Goal: Information Seeking & Learning: Learn about a topic

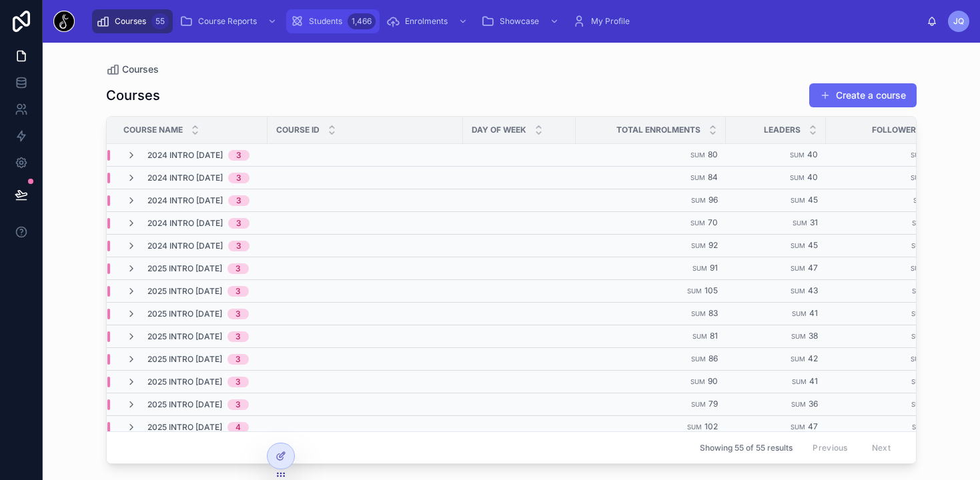
click at [313, 18] on span "Students" at bounding box center [325, 21] width 33 height 11
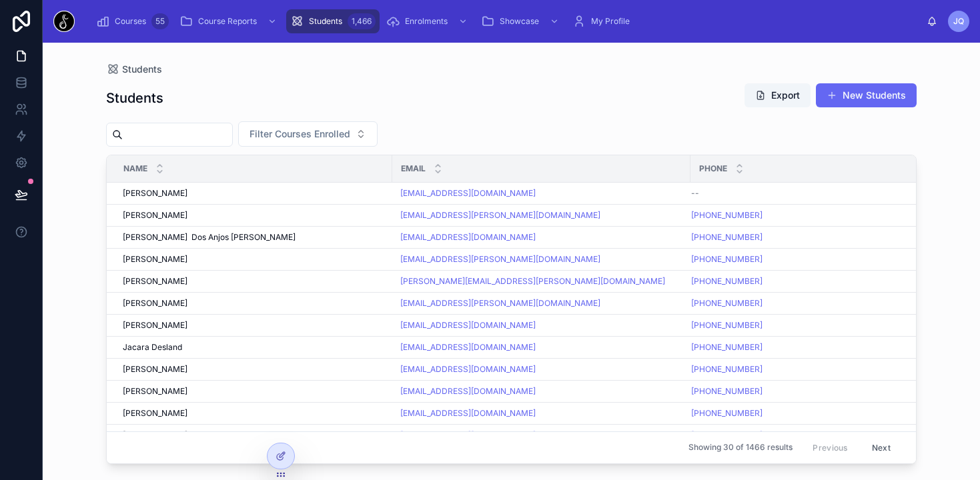
click at [205, 139] on input "text" at bounding box center [177, 134] width 109 height 19
type input "**********"
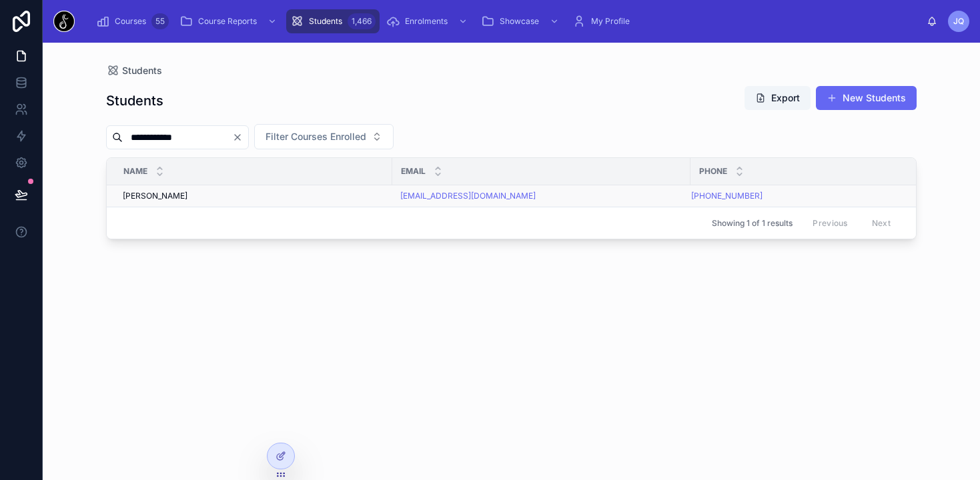
click at [167, 199] on span "[PERSON_NAME]" at bounding box center [155, 196] width 65 height 11
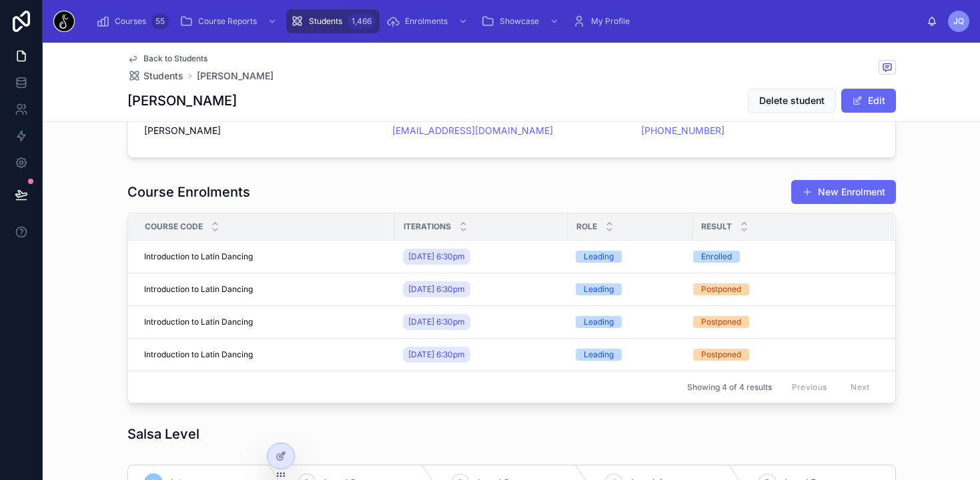
scroll to position [62, 0]
click at [427, 21] on span "Enrolments" at bounding box center [426, 21] width 43 height 11
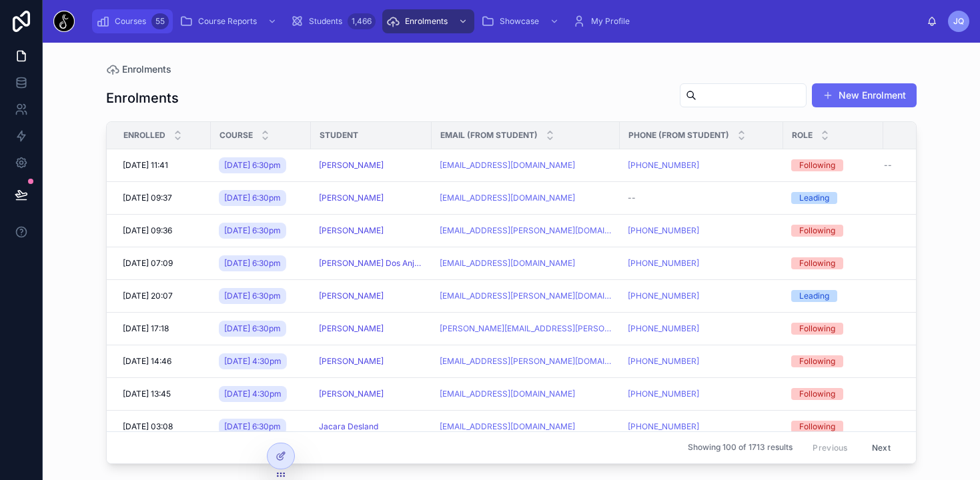
click at [123, 19] on span "Courses" at bounding box center [130, 21] width 31 height 11
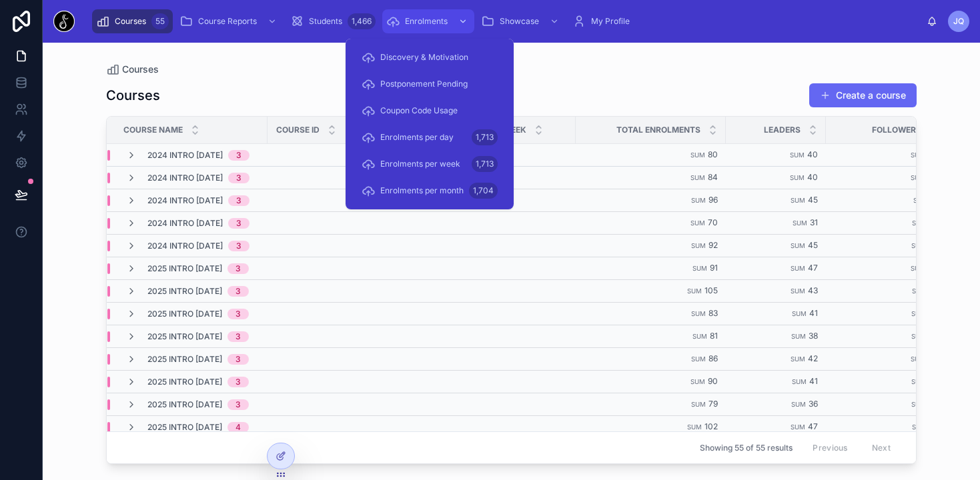
click at [426, 21] on span "Enrolments" at bounding box center [426, 21] width 43 height 11
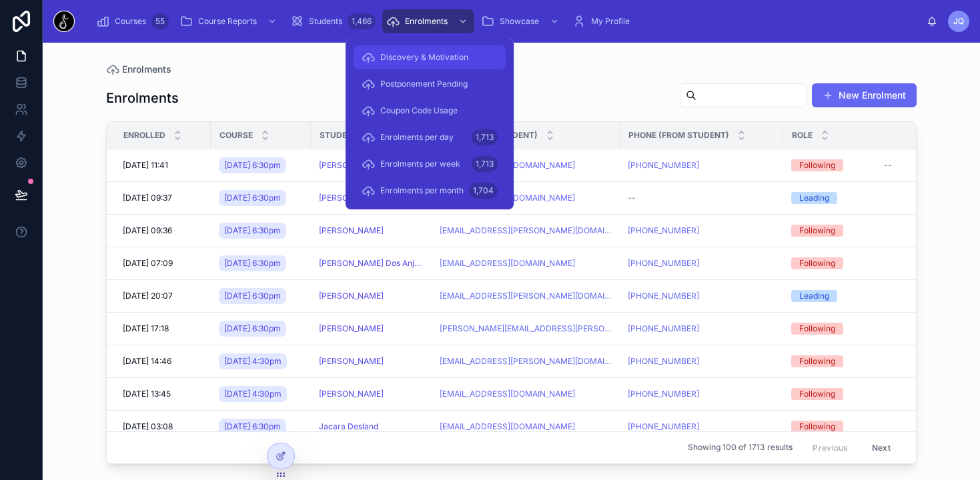
click at [421, 67] on div "Discovery & Motivation" at bounding box center [429, 57] width 136 height 21
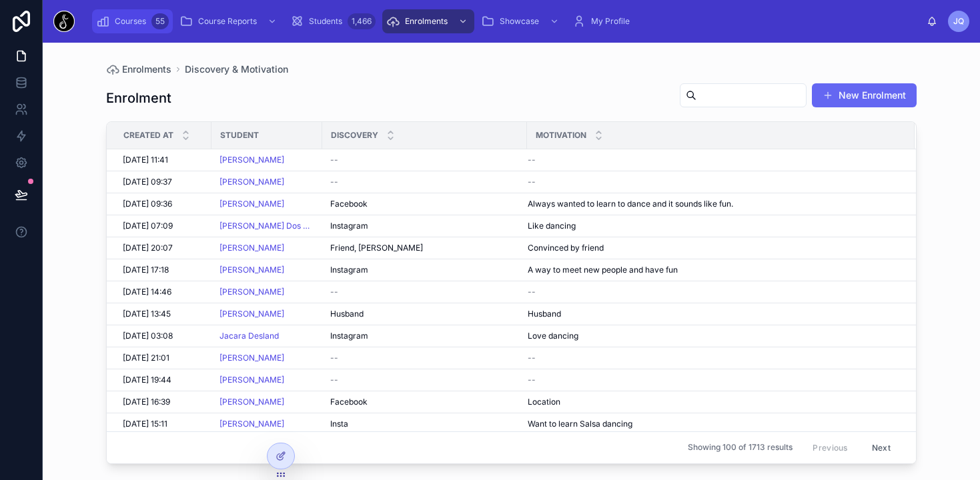
click at [130, 29] on div "Courses 55" at bounding box center [132, 21] width 73 height 21
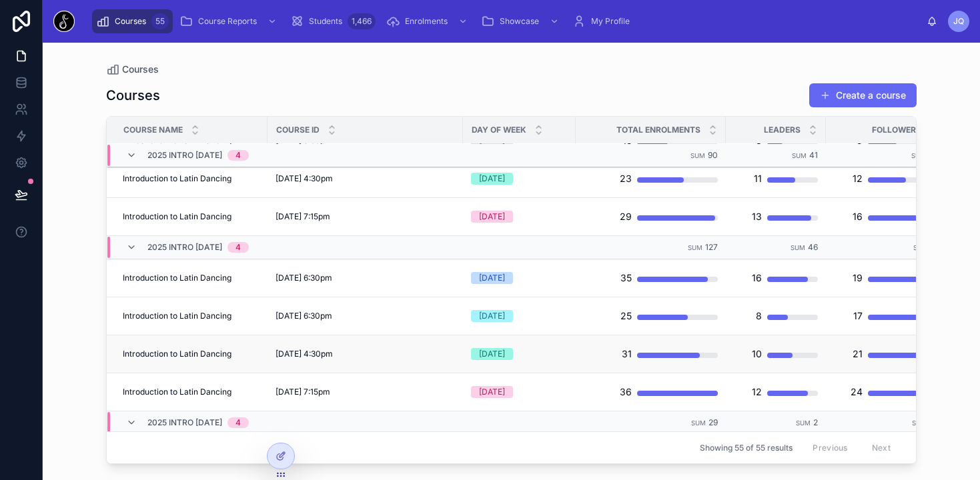
scroll to position [345, 0]
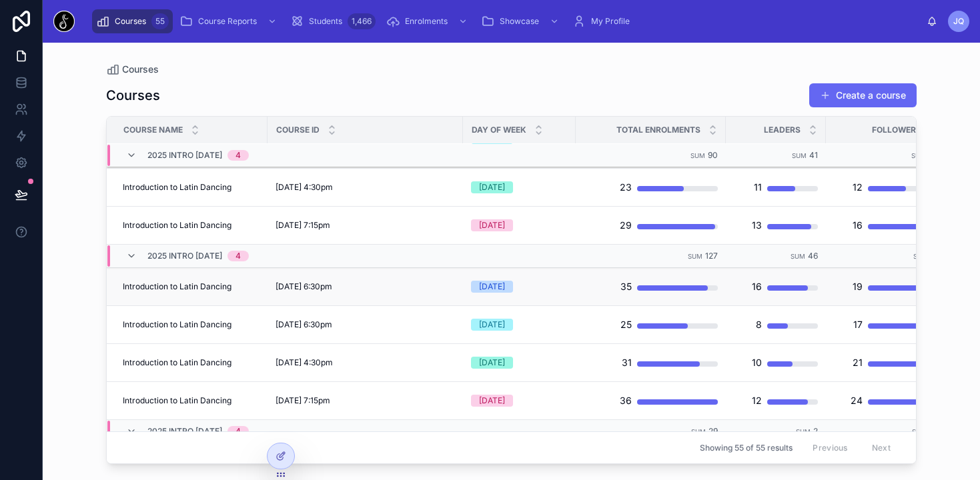
click at [211, 285] on span "Introduction to Latin Dancing" at bounding box center [177, 286] width 109 height 11
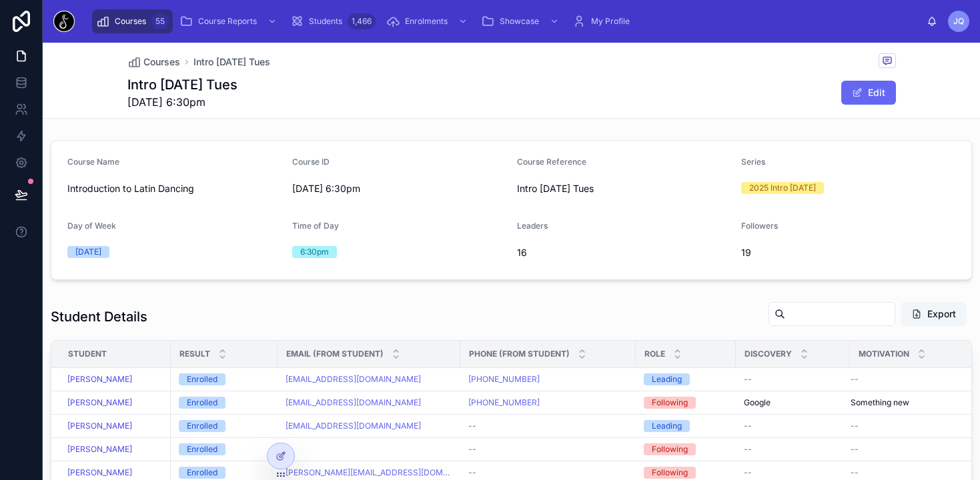
click at [933, 315] on button "Export" at bounding box center [933, 314] width 66 height 24
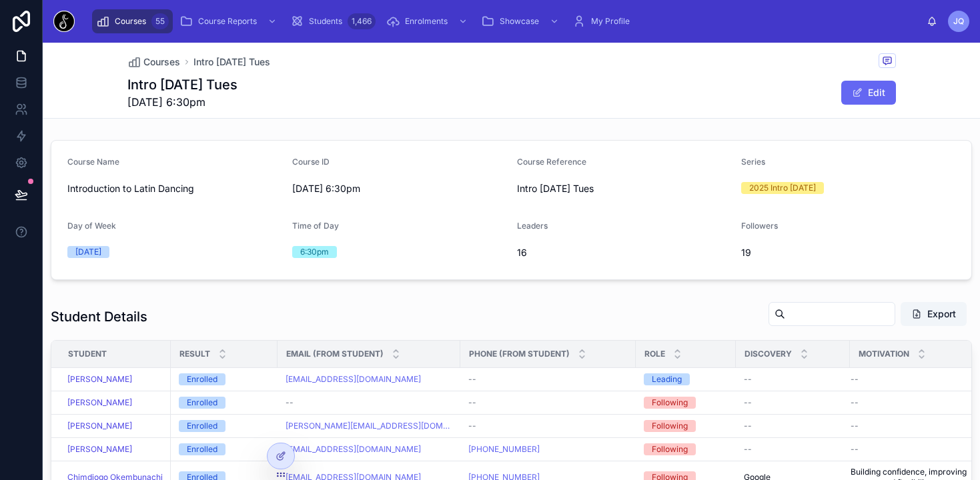
scroll to position [14, 0]
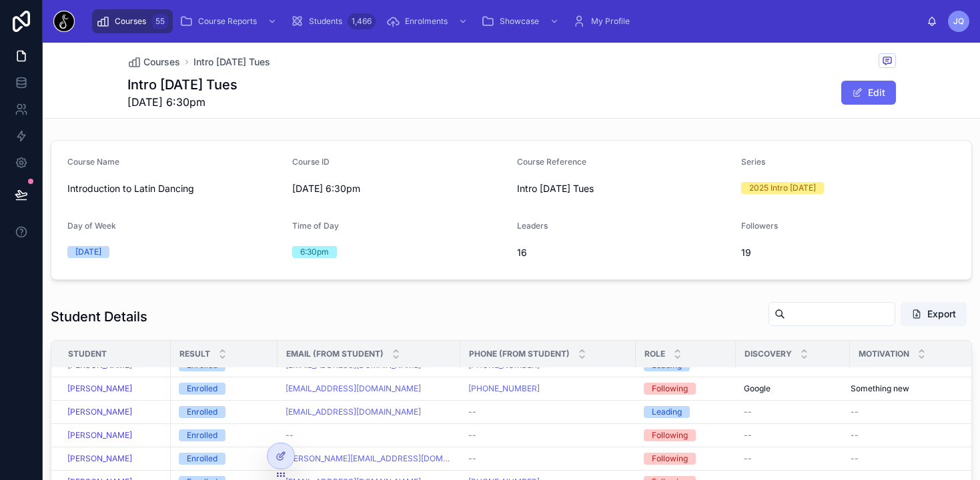
click at [724, 140] on div "Course Name Introduction to Latin Dancing Course ID [DATE] 6:30pm Course Refere…" at bounding box center [511, 210] width 921 height 140
